Goal: Feedback & Contribution: Leave review/rating

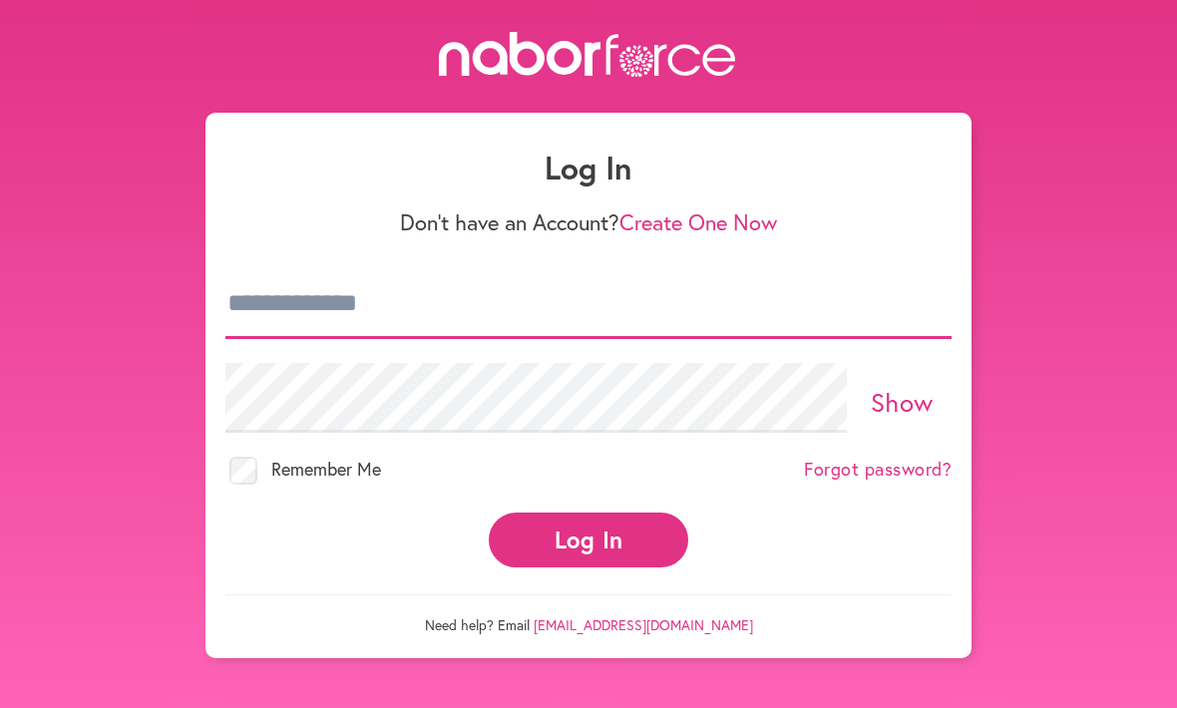
click at [490, 317] on input "email" at bounding box center [588, 304] width 726 height 70
type input "**********"
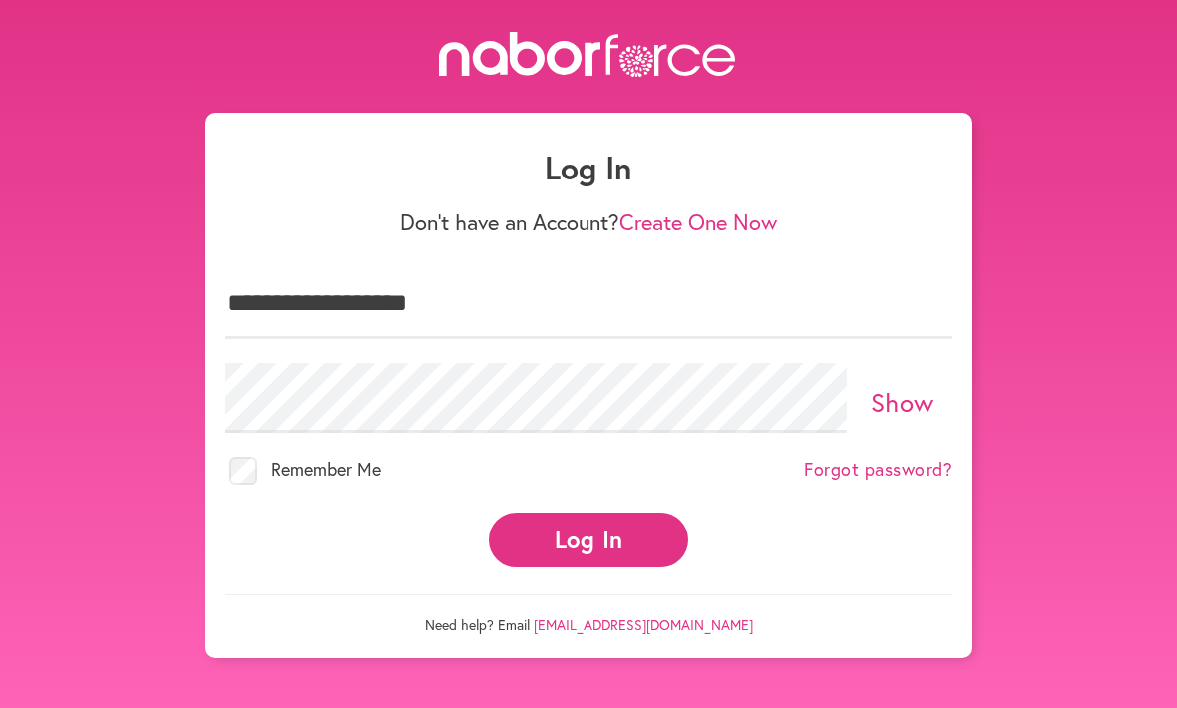
click at [589, 522] on button "Log In" at bounding box center [589, 540] width 200 height 55
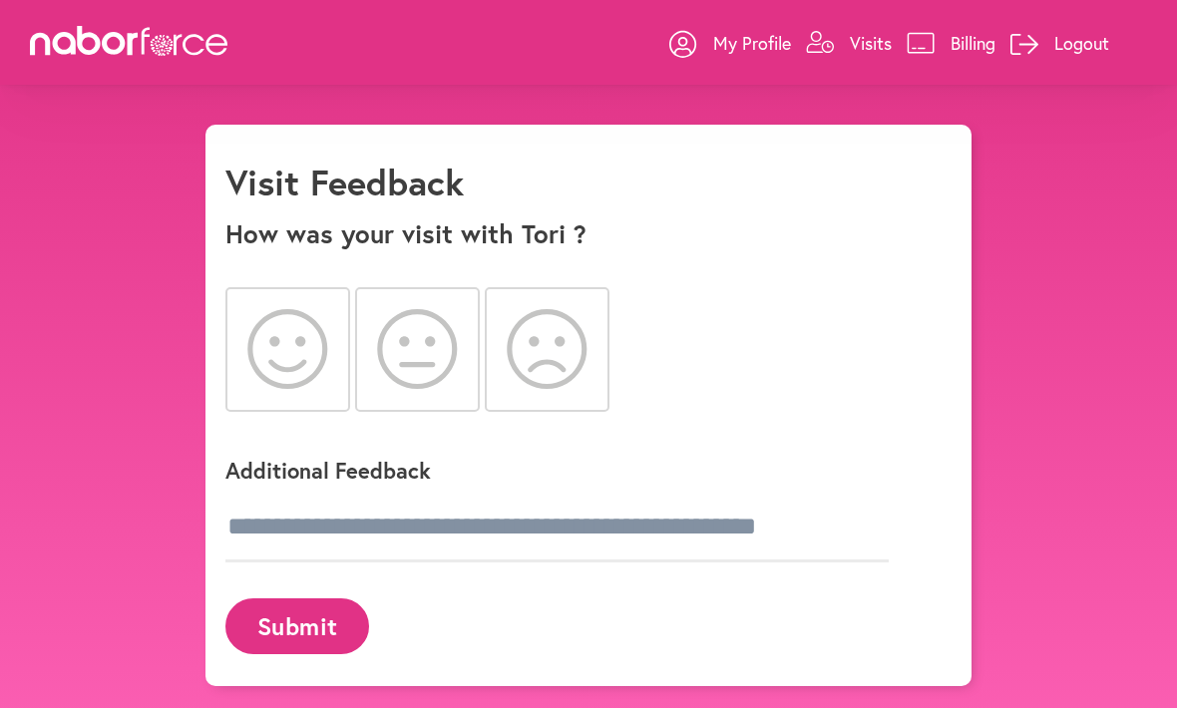
click at [525, 354] on icon at bounding box center [547, 349] width 81 height 80
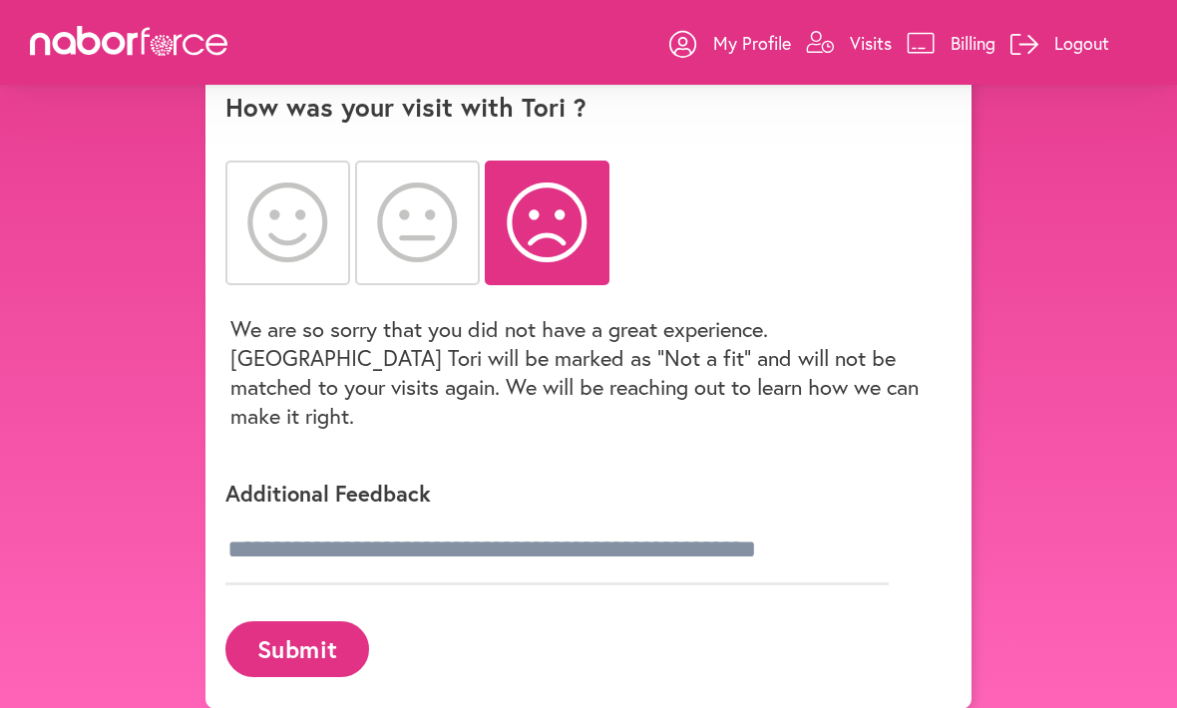
scroll to position [145, 0]
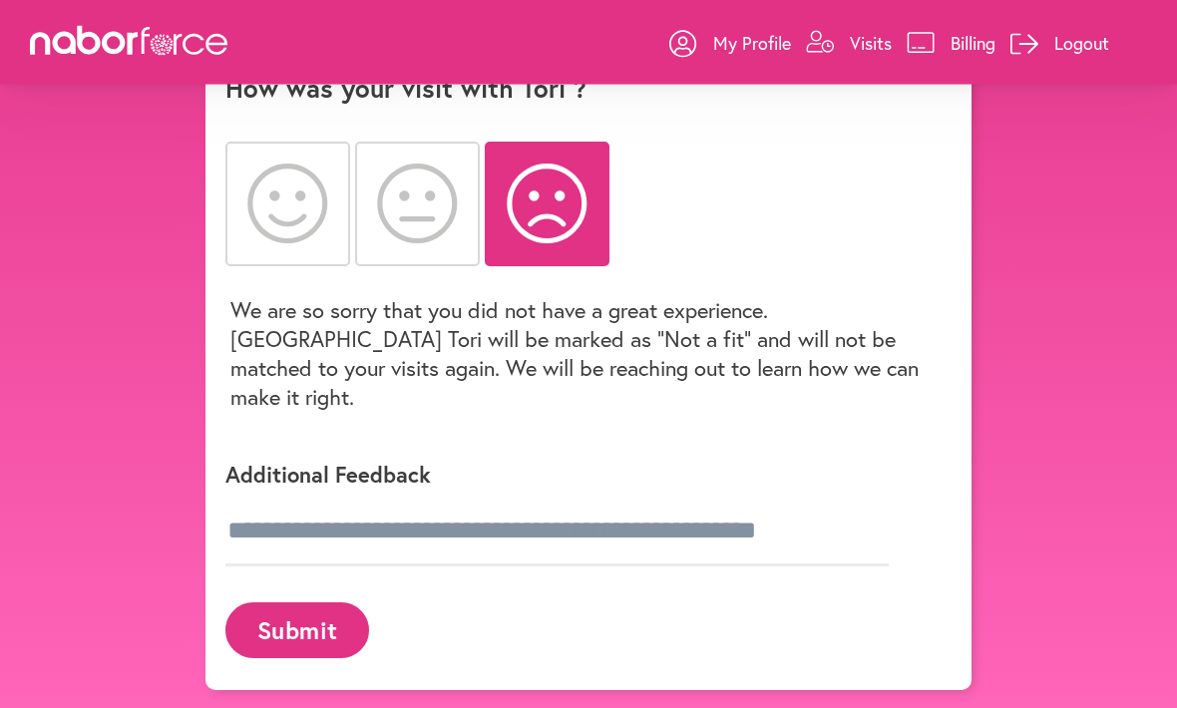
click at [360, 461] on p "Additional Feedback" at bounding box center [574, 475] width 698 height 29
click at [353, 461] on p "Additional Feedback" at bounding box center [574, 475] width 698 height 29
click at [468, 525] on input "text" at bounding box center [556, 533] width 663 height 70
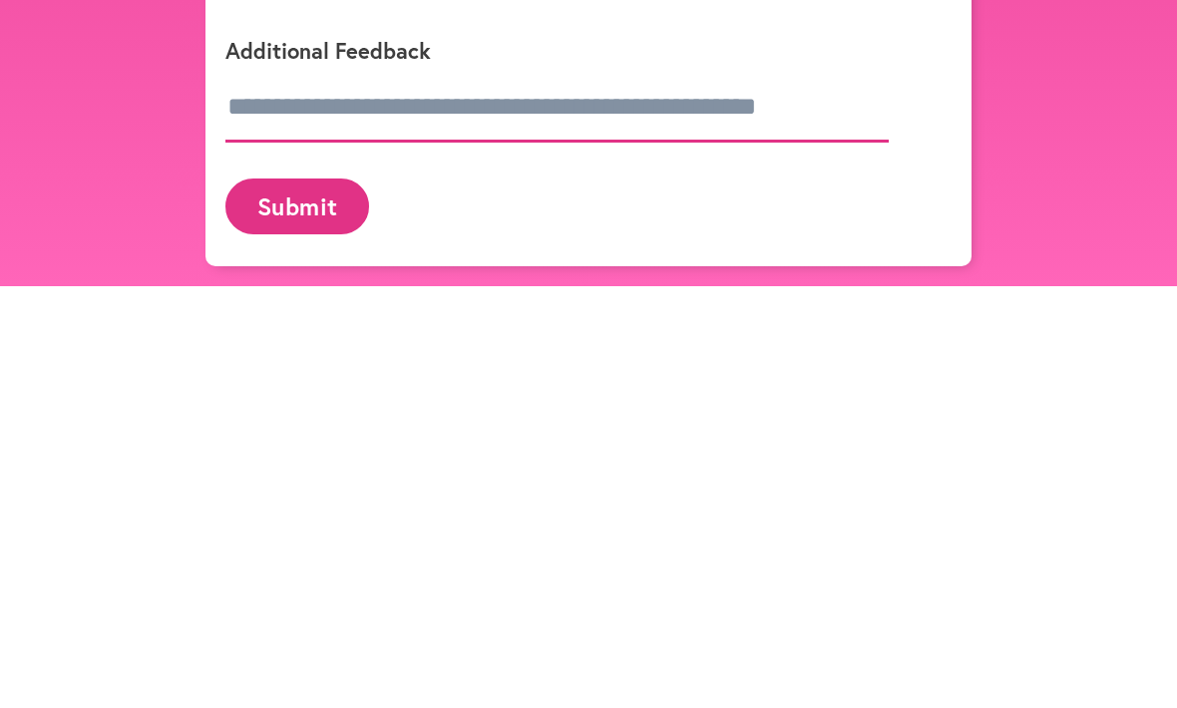
scroll to position [211, 0]
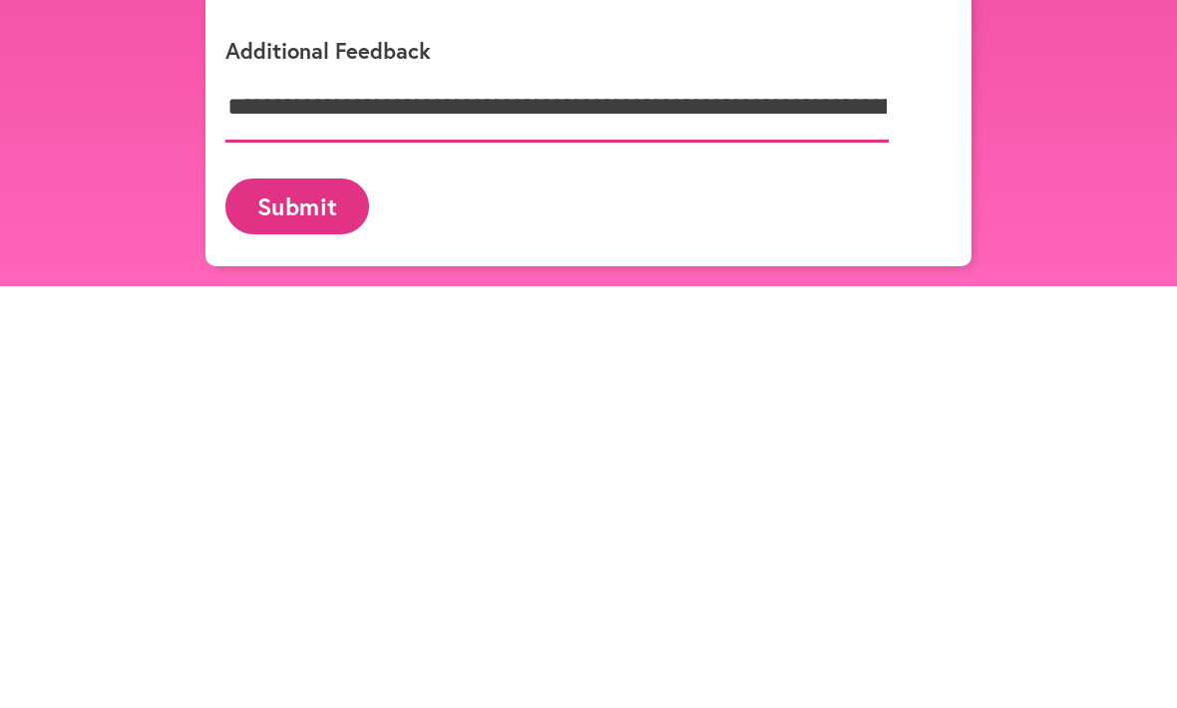
type input "**********"
click at [298, 601] on button "Submit" at bounding box center [297, 628] width 144 height 55
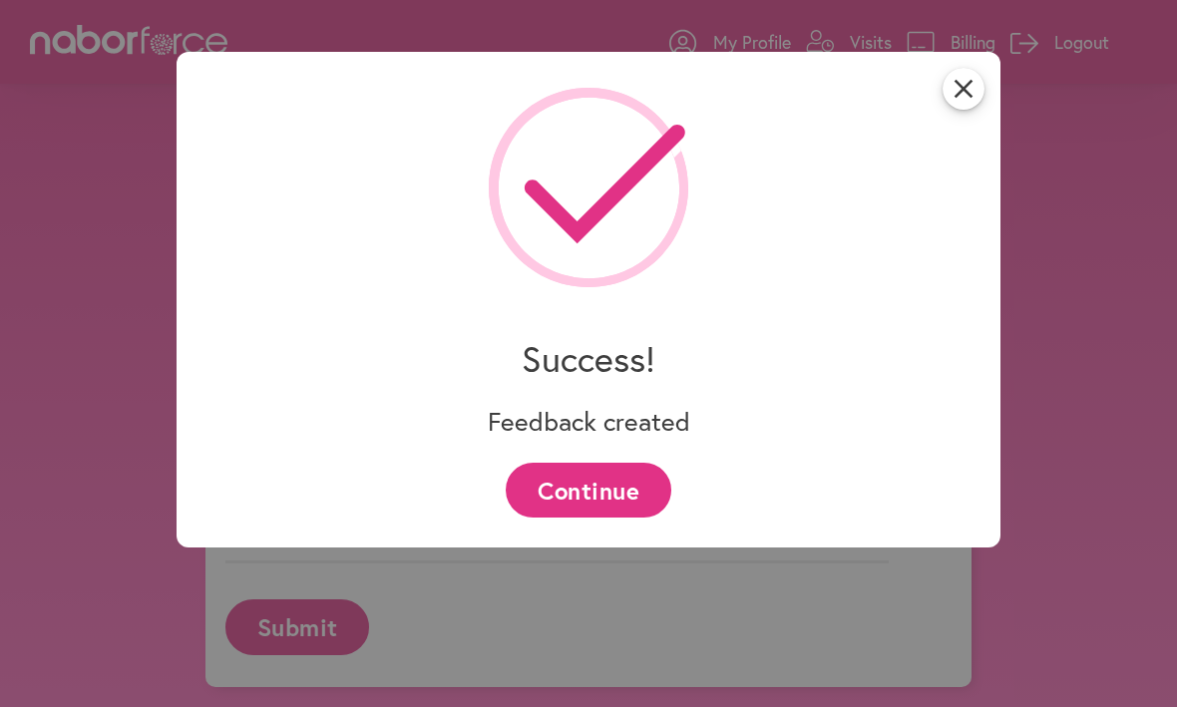
click at [599, 491] on button "Continue" at bounding box center [588, 491] width 165 height 55
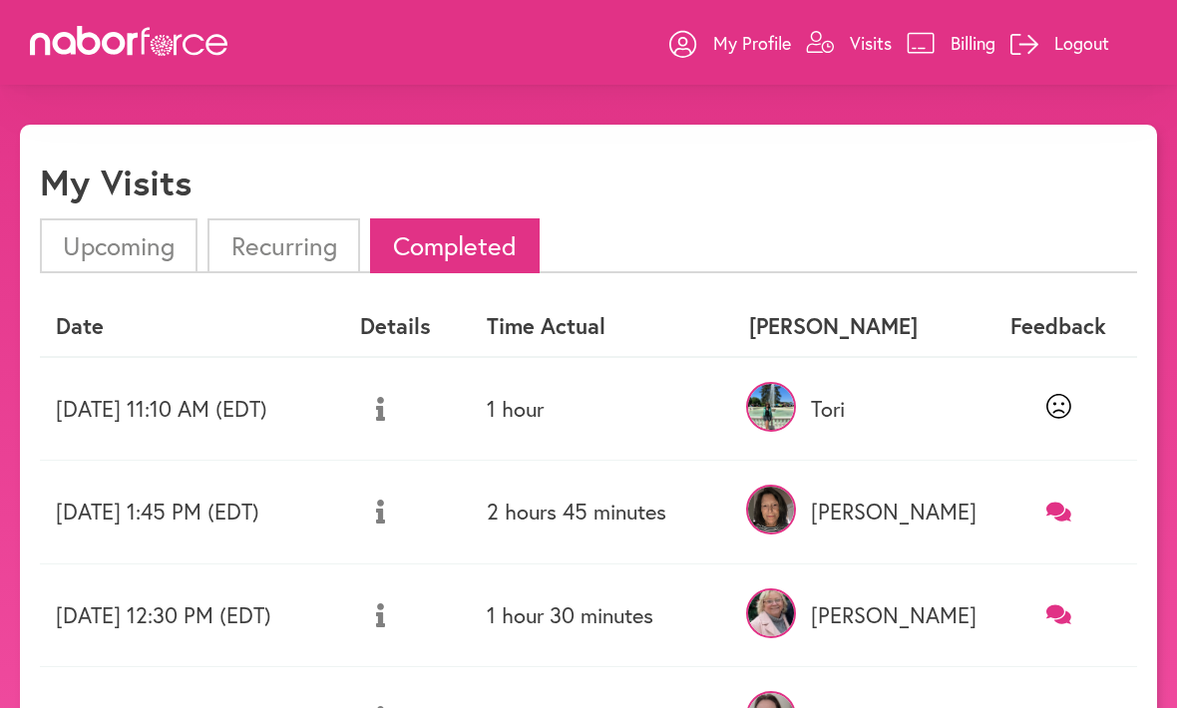
click at [1070, 51] on p "Logout" at bounding box center [1082, 43] width 55 height 24
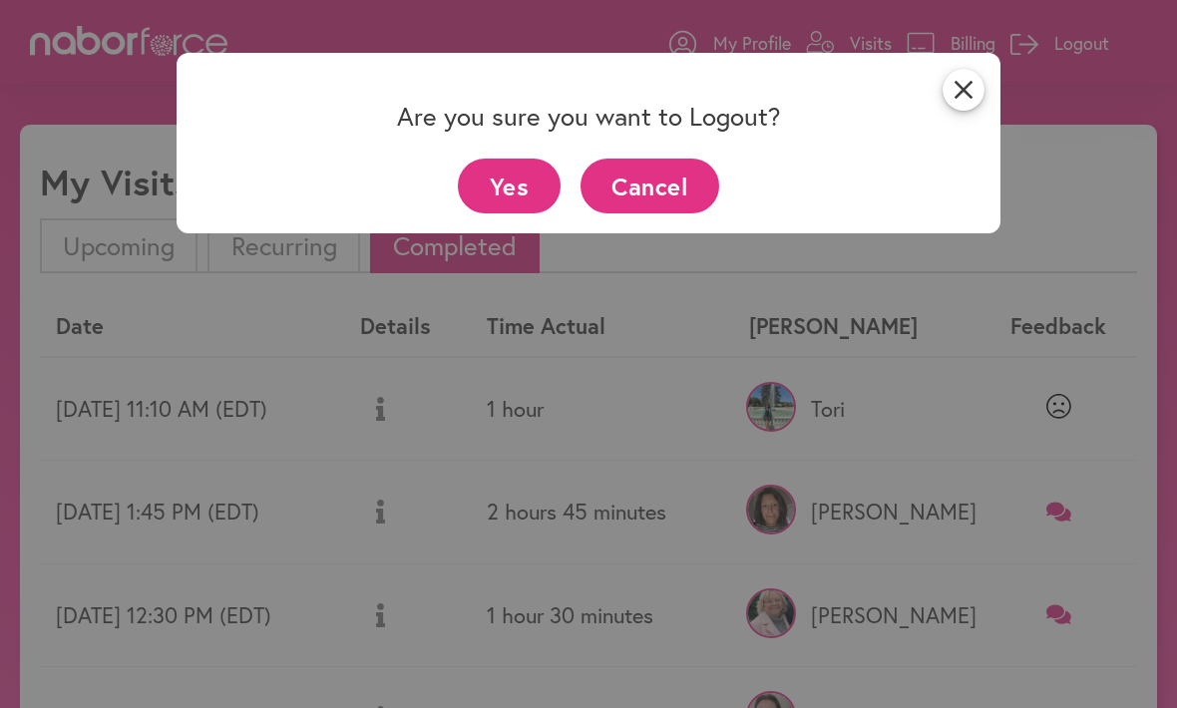
click at [507, 183] on button "Yes" at bounding box center [509, 186] width 103 height 55
